Goal: Find specific page/section: Find specific page/section

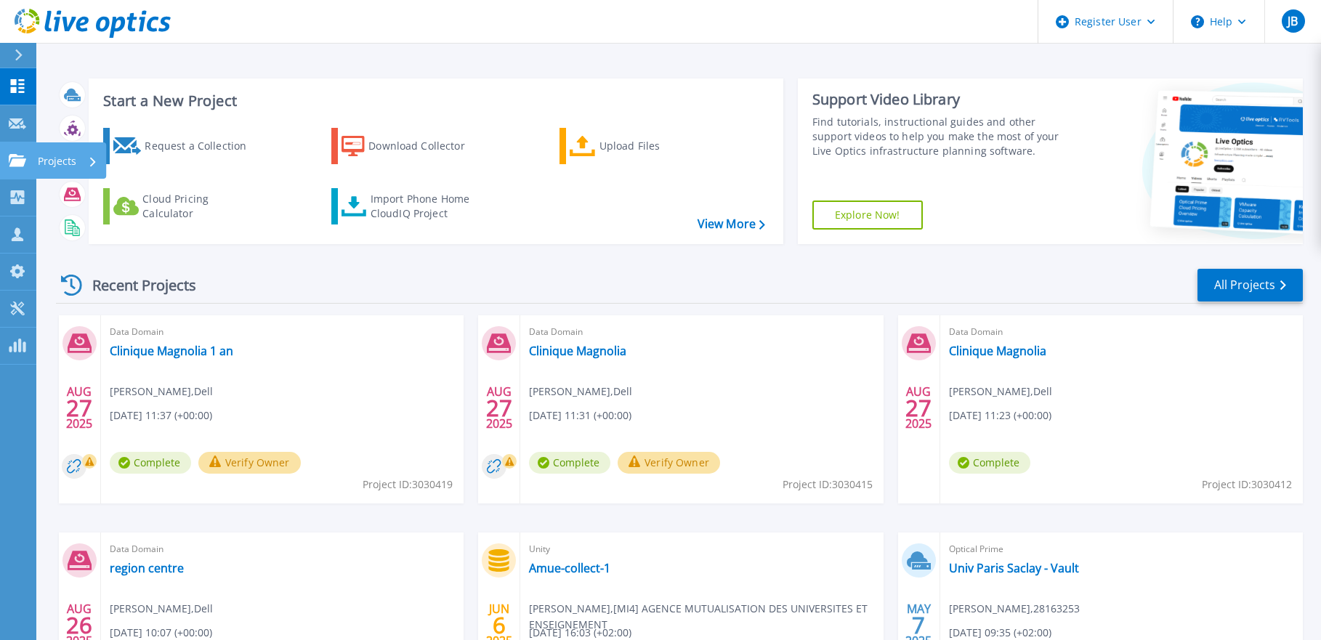
click at [17, 163] on icon at bounding box center [17, 160] width 17 height 12
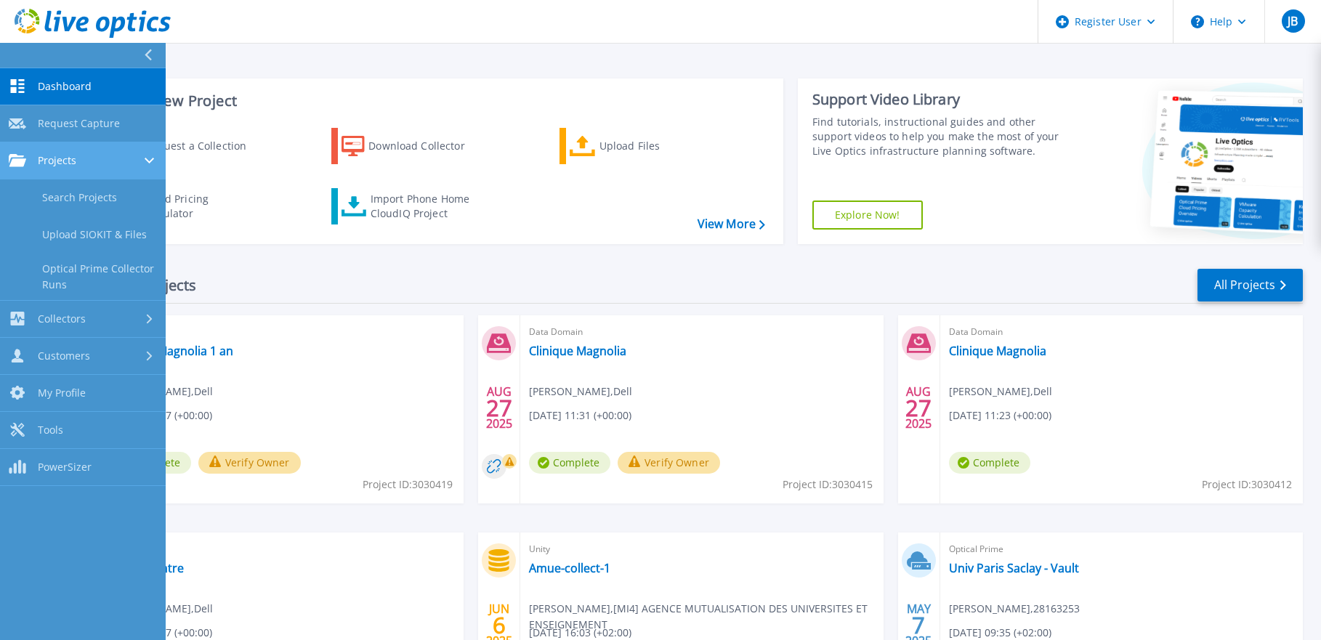
click at [62, 158] on span "Projects" at bounding box center [57, 160] width 39 height 13
click at [65, 161] on span "Projects" at bounding box center [57, 160] width 39 height 13
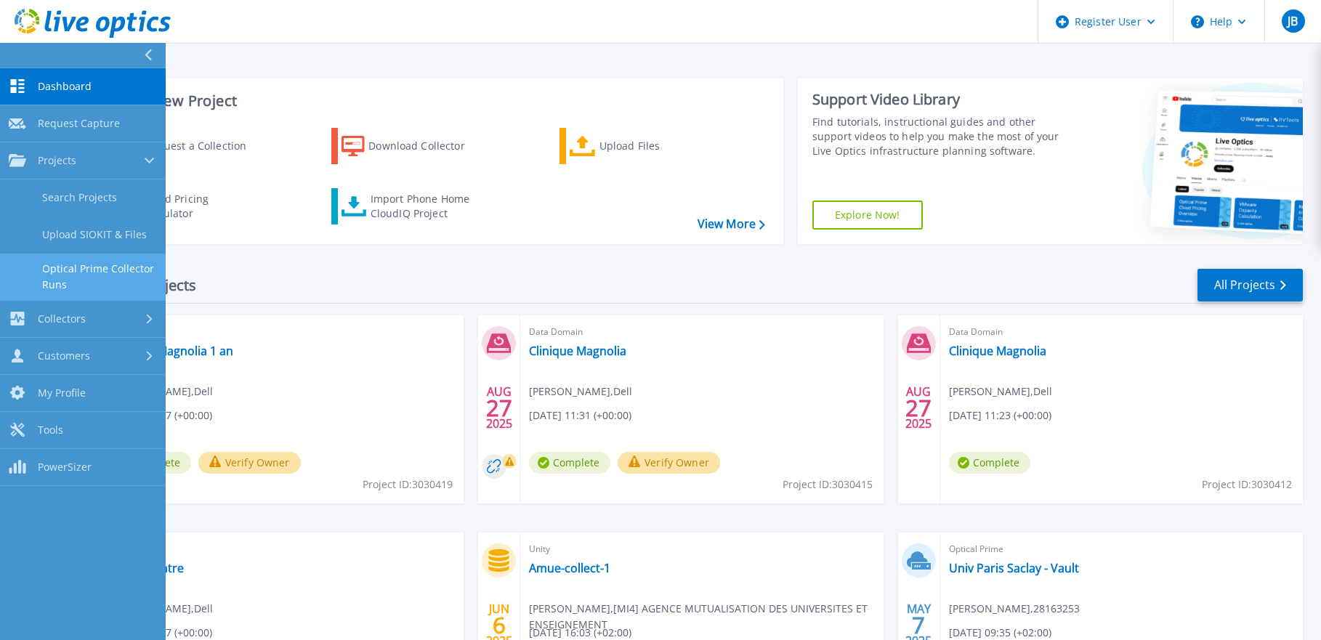
click at [74, 270] on link "Optical Prime Collector Runs" at bounding box center [83, 277] width 166 height 46
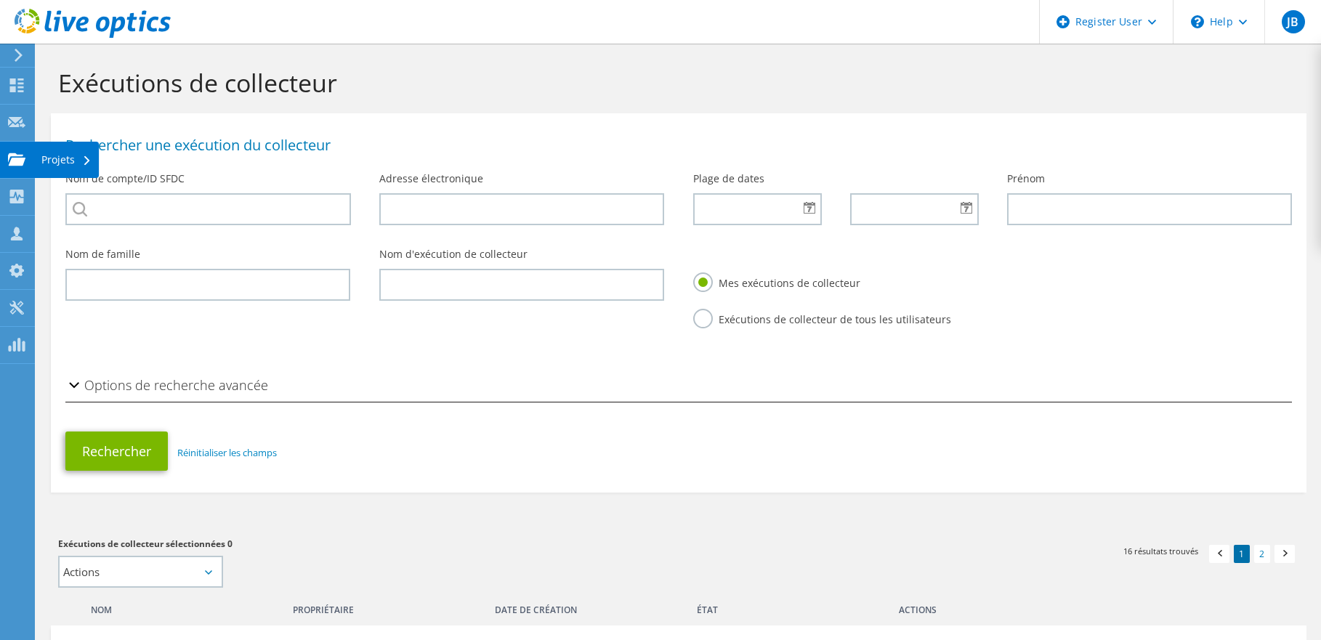
click at [47, 158] on div "Projets" at bounding box center [66, 160] width 65 height 36
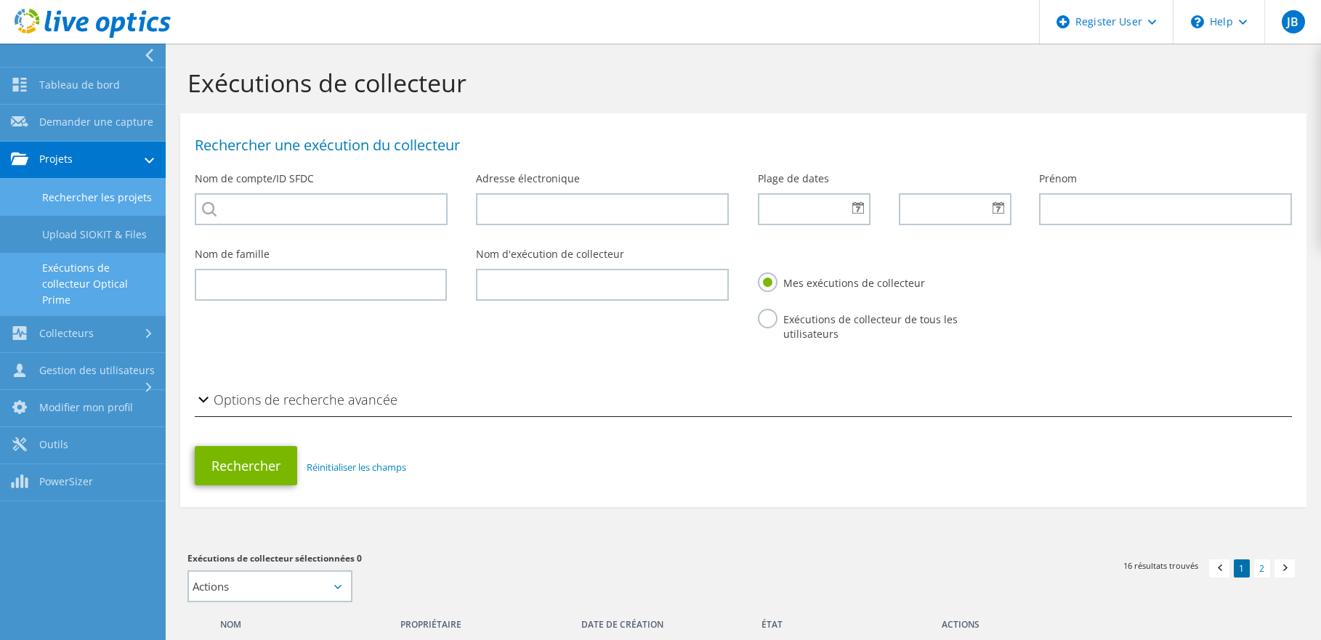
click at [88, 193] on link "Rechercher les projets" at bounding box center [83, 197] width 166 height 37
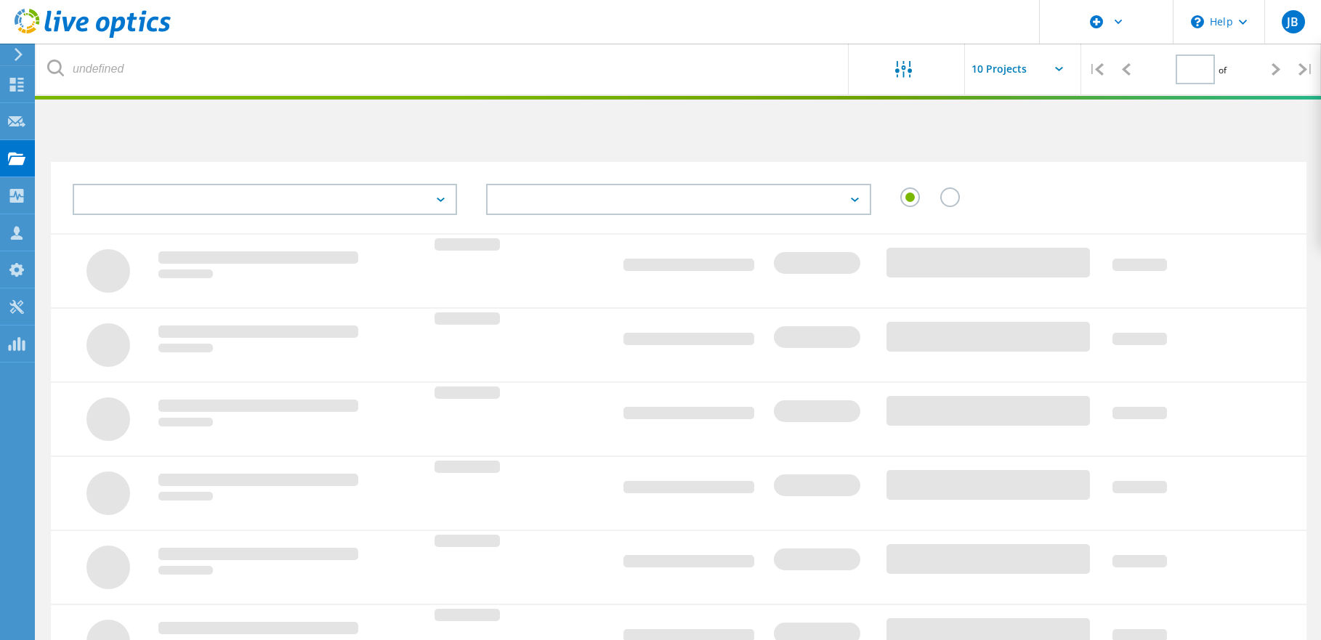
type input "1"
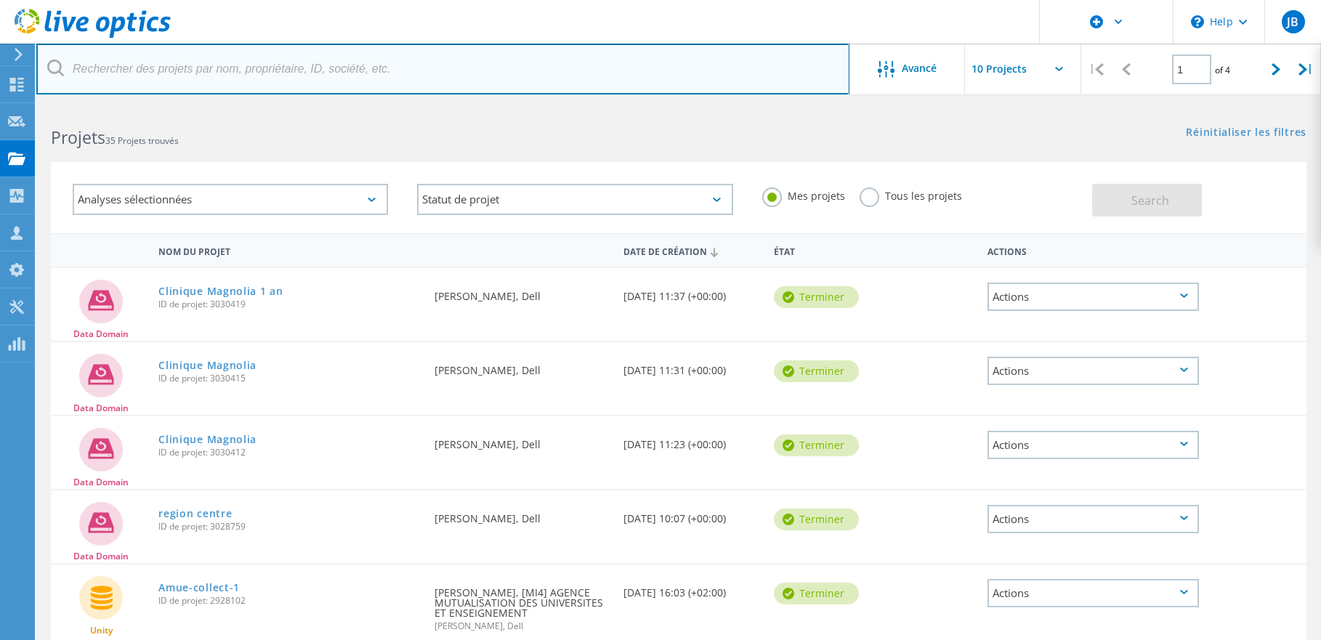
click at [264, 74] on input "text" at bounding box center [442, 69] width 813 height 51
paste input "[PERSON_NAME][EMAIL_ADDRESS][DOMAIN_NAME]"
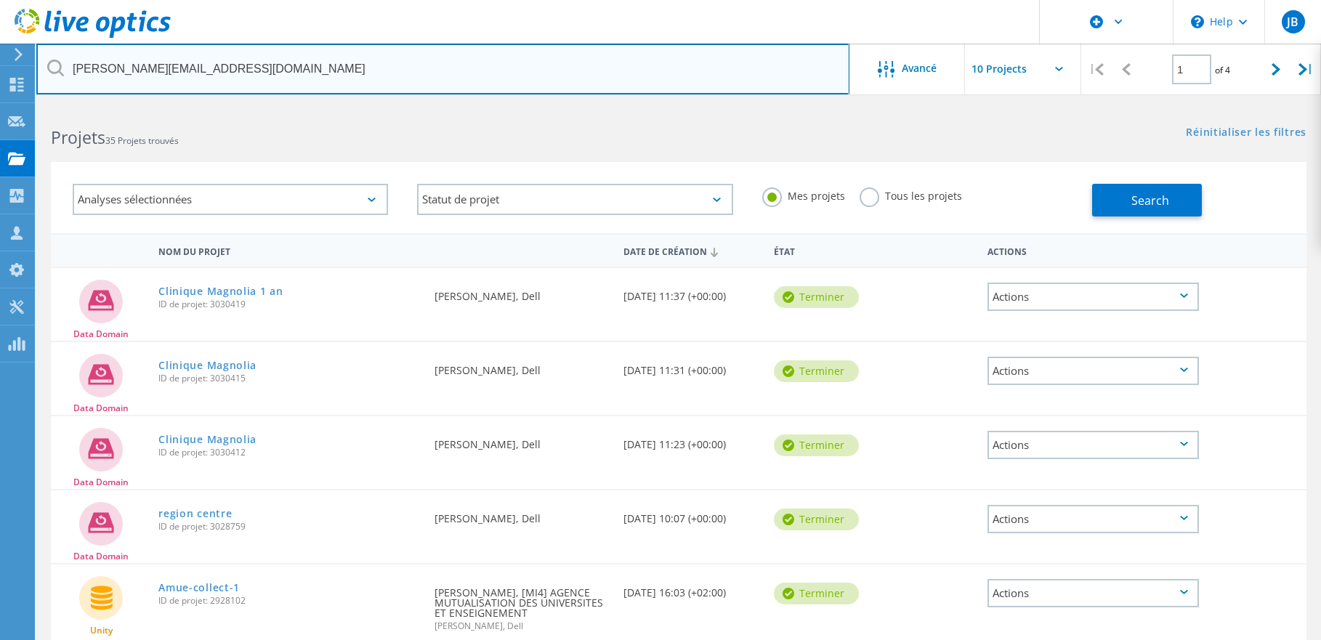
type input "[PERSON_NAME][EMAIL_ADDRESS][DOMAIN_NAME]"
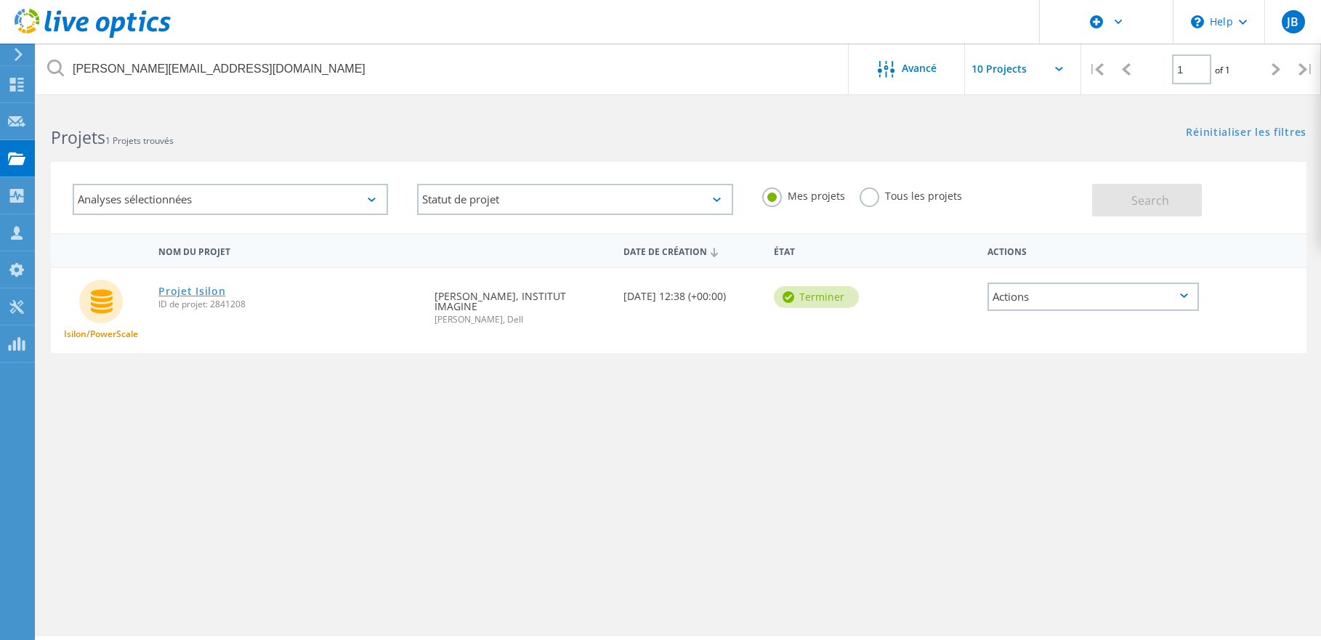
click at [185, 291] on link "Projet Isilon" at bounding box center [191, 291] width 67 height 10
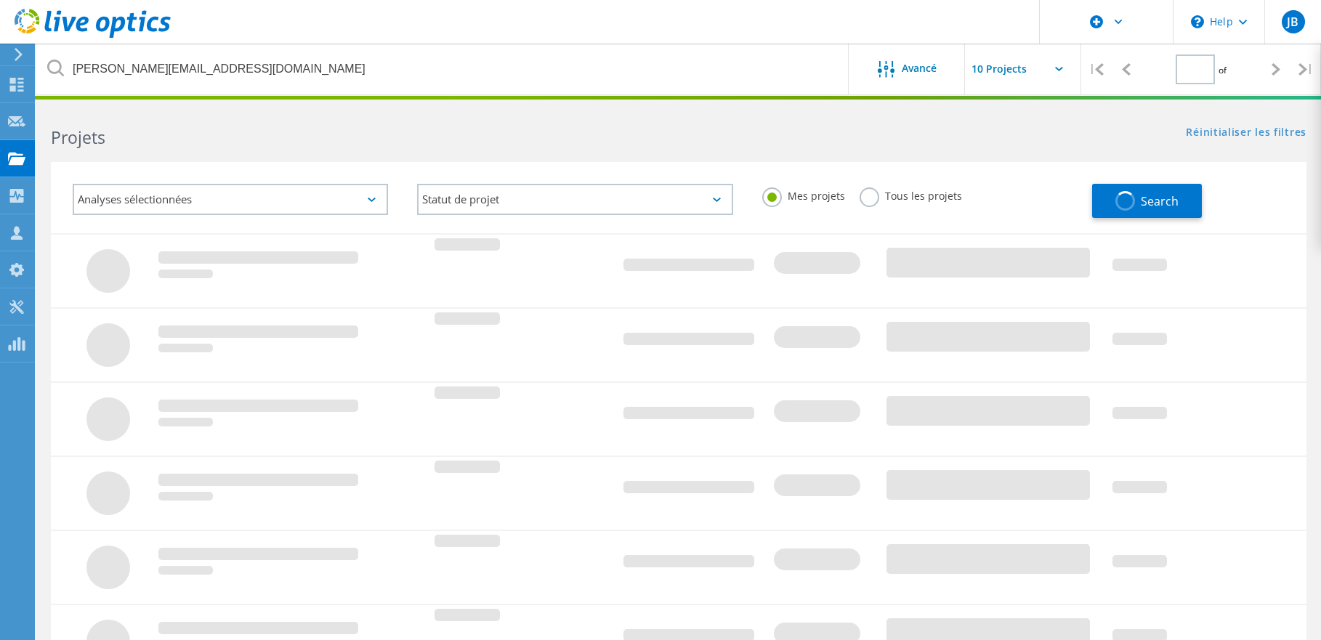
type input "1"
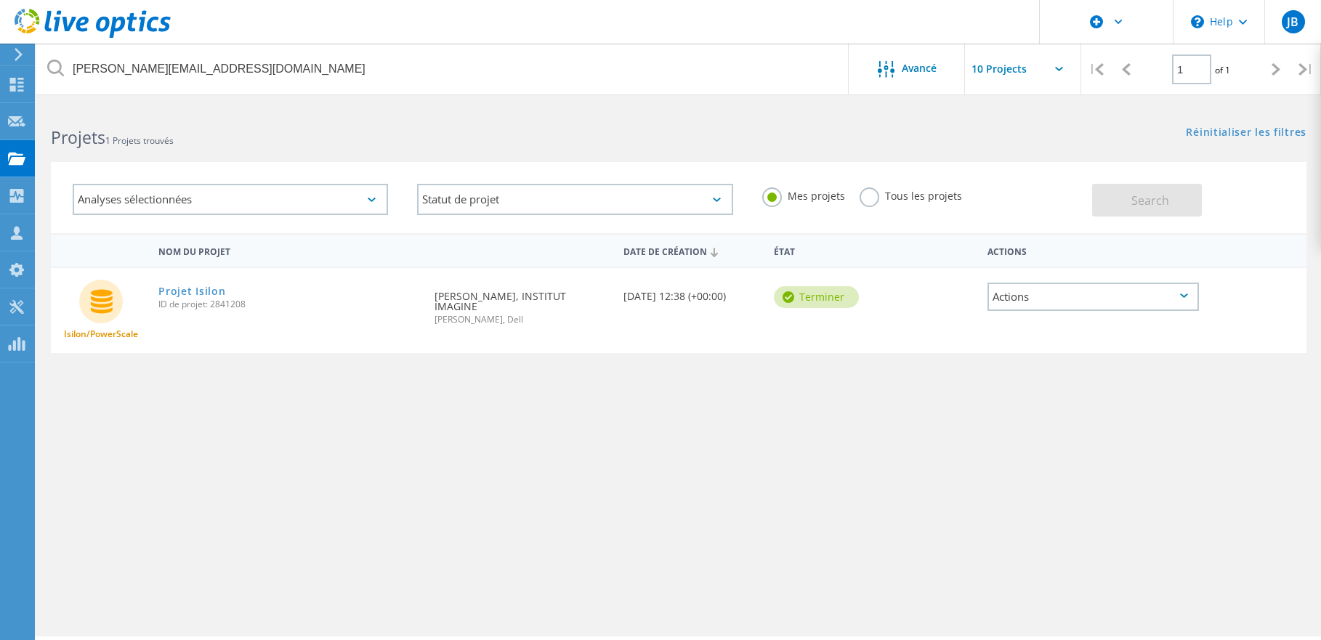
click at [867, 192] on label "Tous les projets" at bounding box center [910, 194] width 102 height 14
click at [0, 0] on input "Tous les projets" at bounding box center [0, 0] width 0 height 0
click at [1153, 196] on span "Search" at bounding box center [1150, 201] width 38 height 16
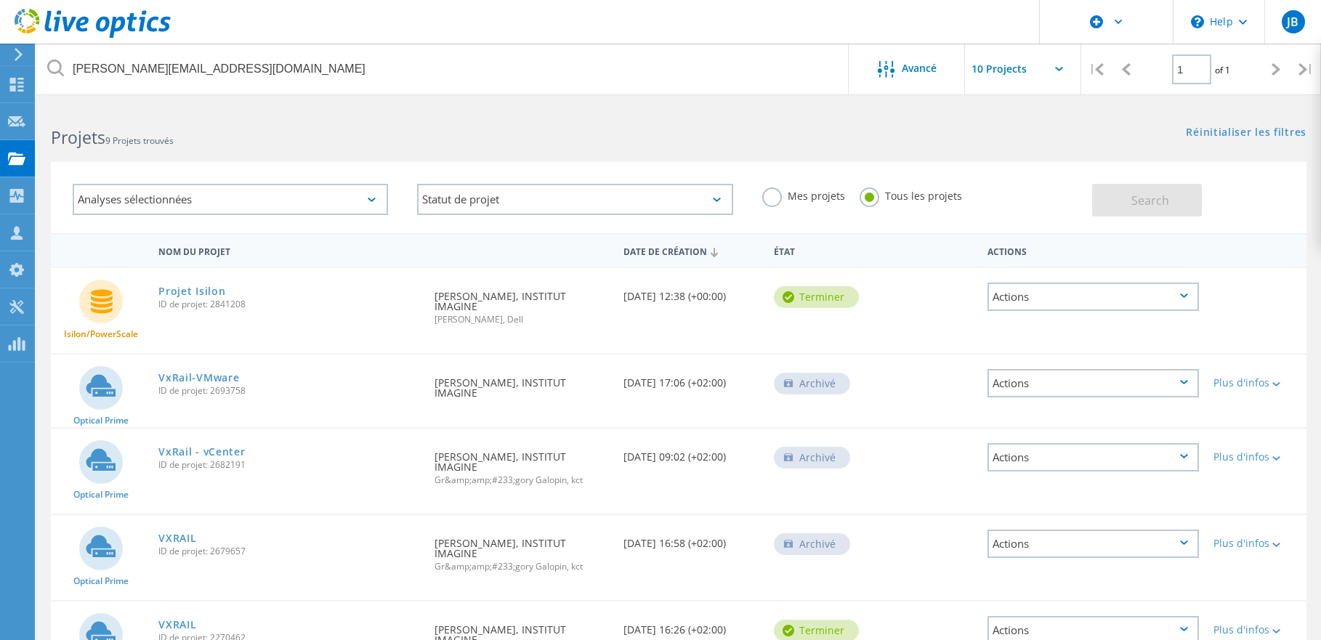
click at [375, 197] on div "Analyses sélectionnées" at bounding box center [230, 199] width 315 height 31
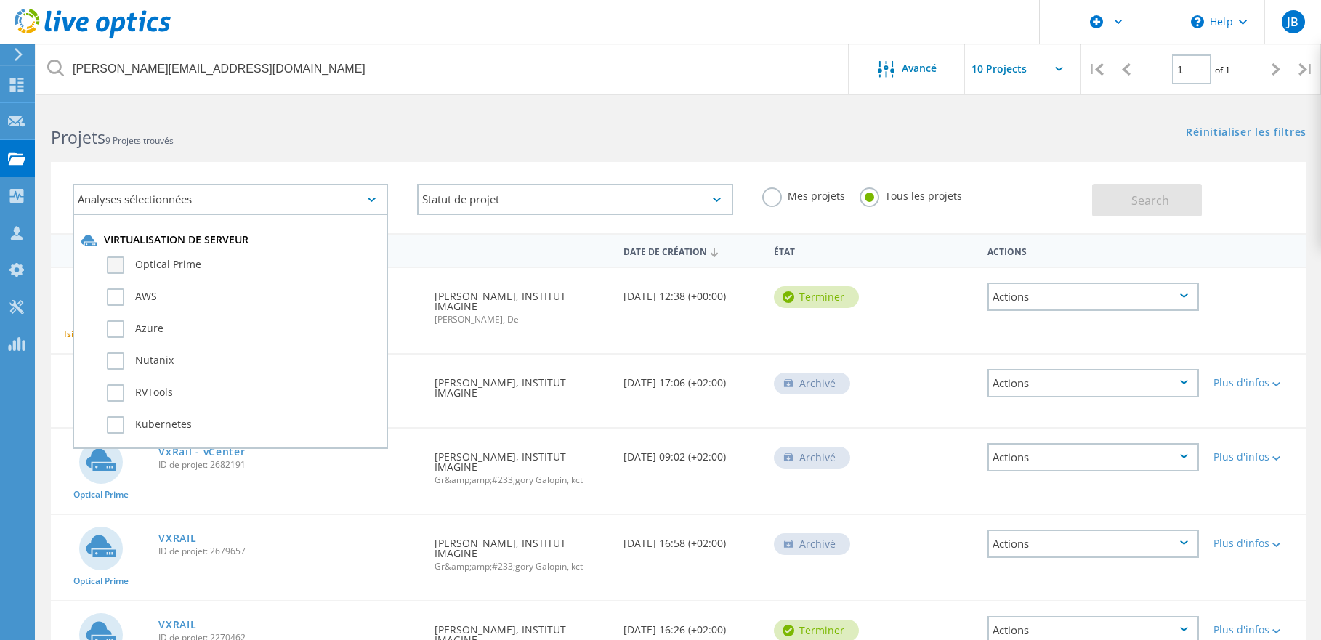
click at [117, 264] on label "Optical Prime" at bounding box center [243, 264] width 272 height 17
click at [0, 0] on input "Optical Prime" at bounding box center [0, 0] width 0 height 0
click at [398, 201] on div "Analyses sélectionnées 1 Virtualisation de serveur Optical Prime AWS Azure Nuta…" at bounding box center [230, 199] width 344 height 60
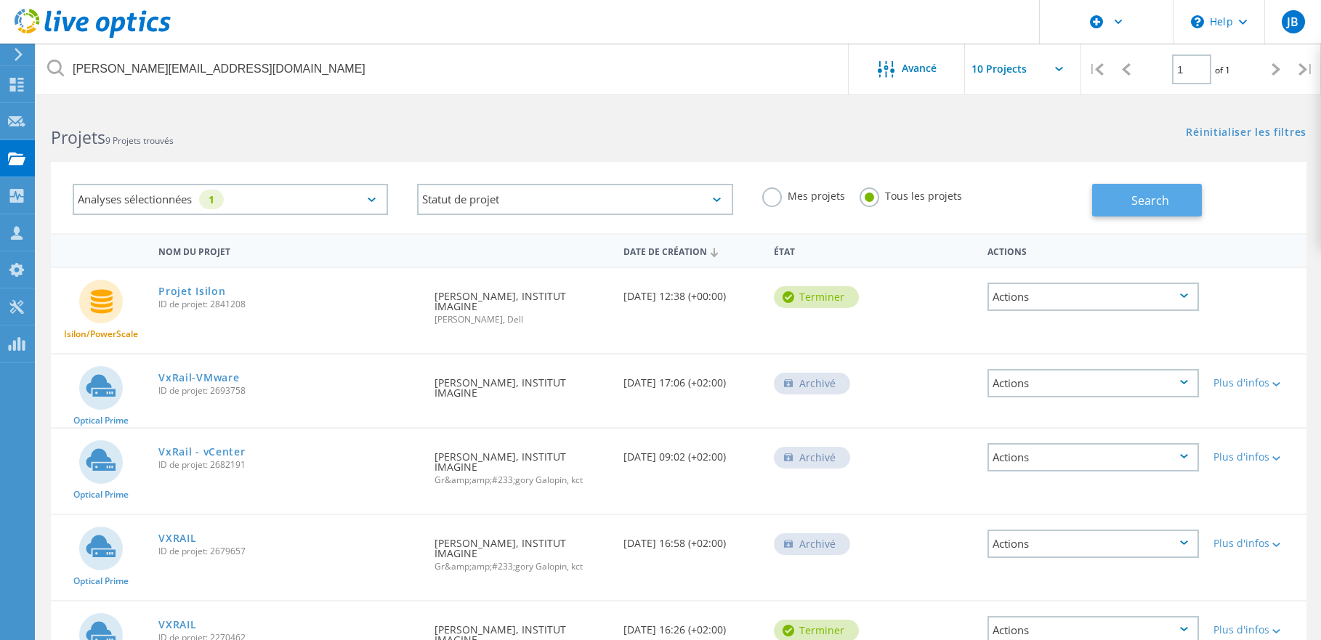
click at [1167, 193] on span "Search" at bounding box center [1150, 201] width 38 height 16
